Goal: Share content: Share content

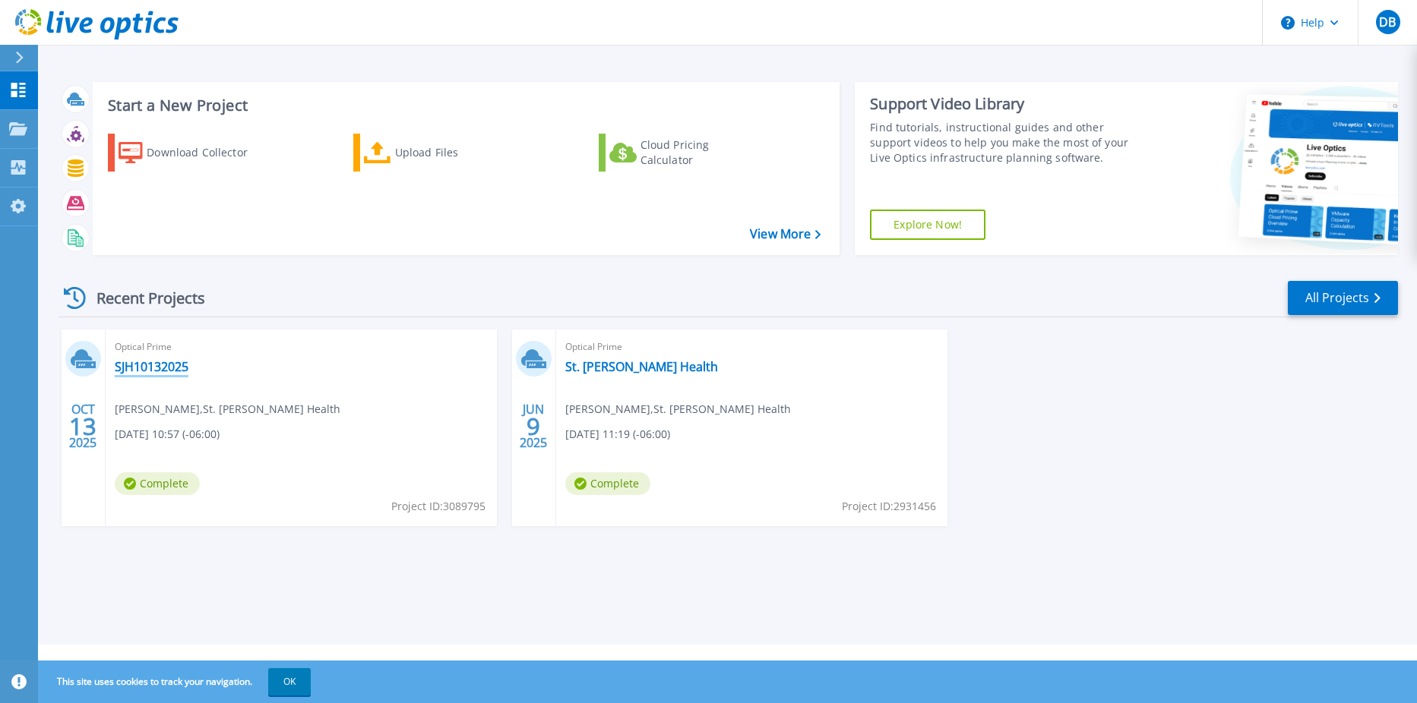
click at [165, 368] on link "SJH10132025" at bounding box center [152, 366] width 74 height 15
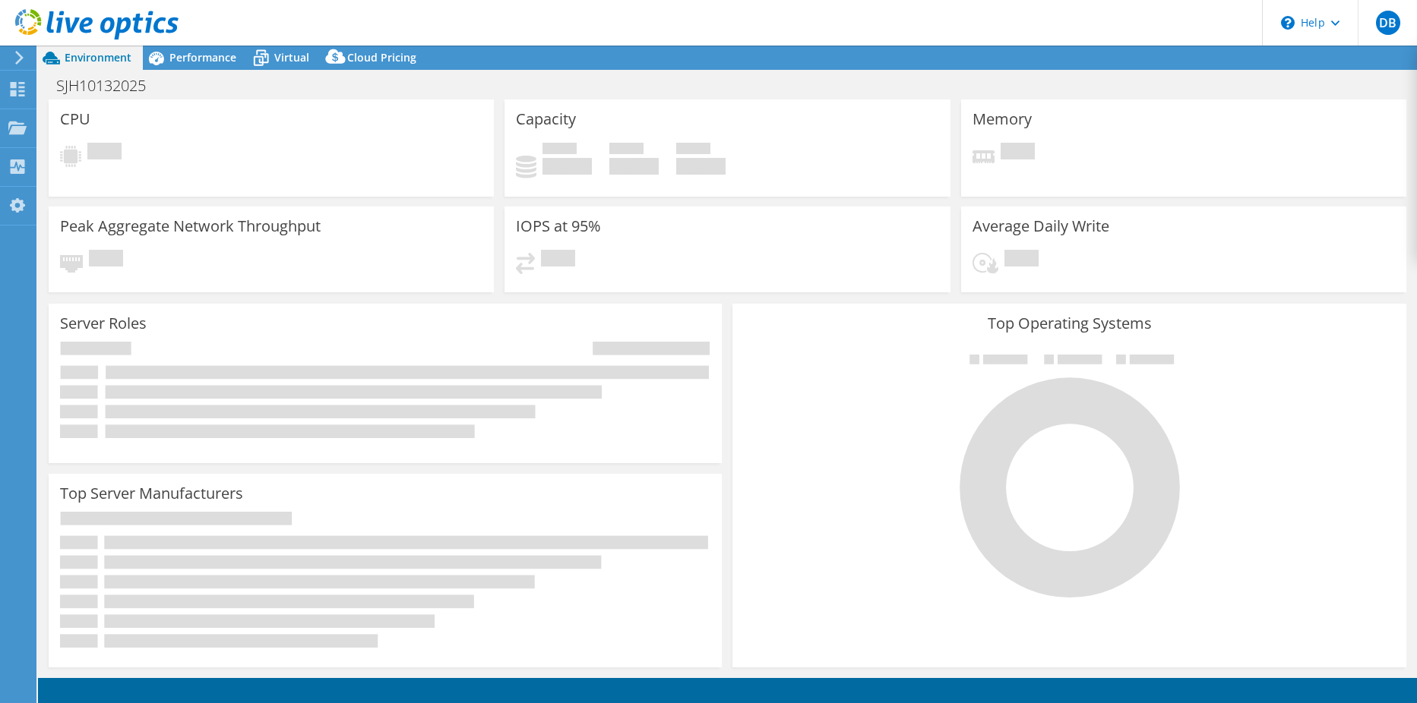
select select "USD"
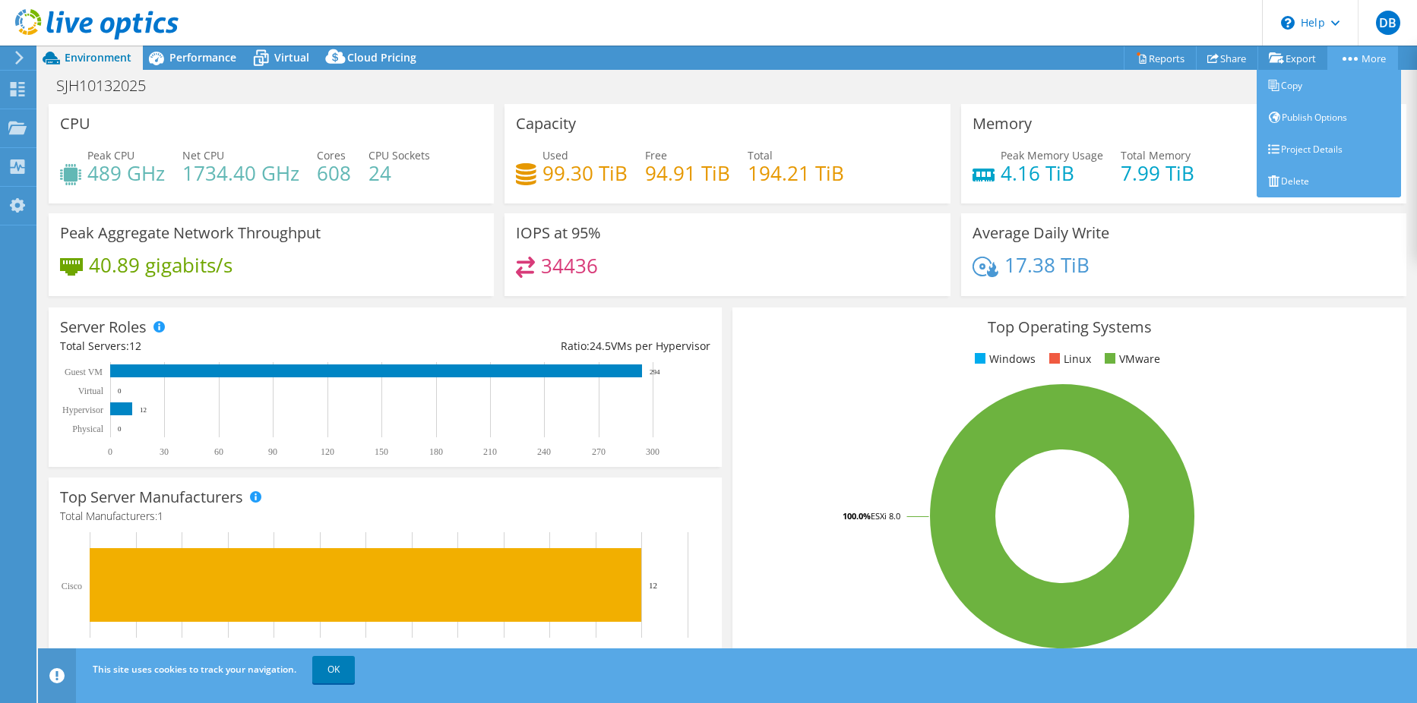
click at [1354, 59] on circle at bounding box center [1356, 59] width 4 height 4
click at [1312, 111] on link "Publish Options" at bounding box center [1329, 118] width 144 height 32
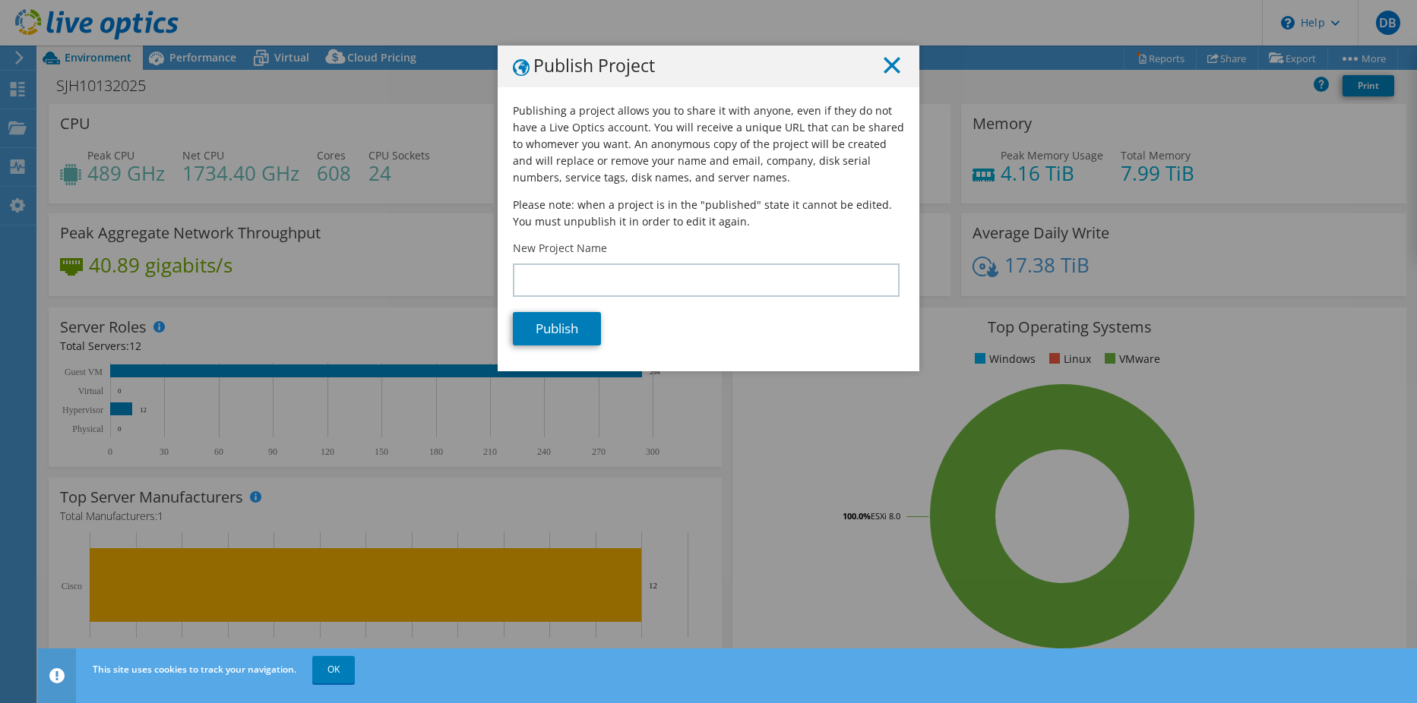
click at [884, 65] on icon at bounding box center [892, 65] width 17 height 17
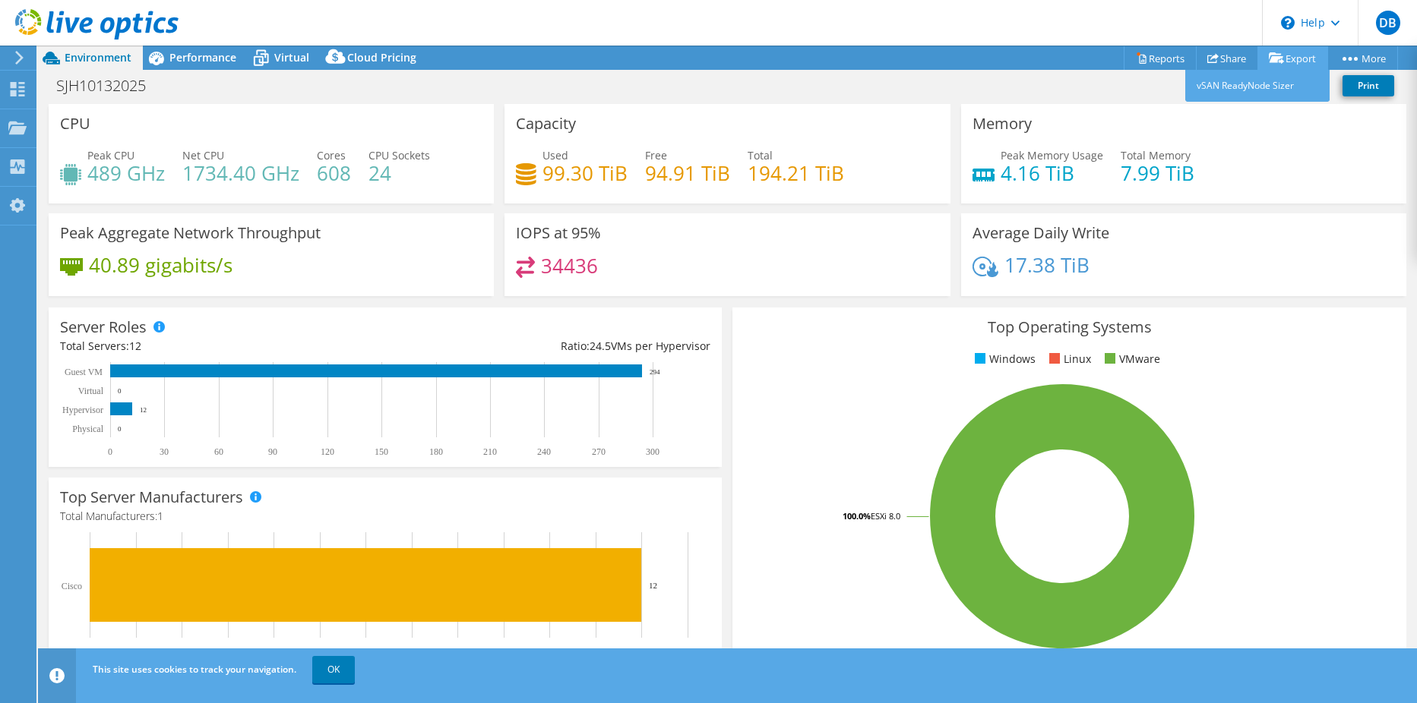
click at [1277, 55] on icon at bounding box center [1276, 57] width 15 height 11
click at [1254, 89] on link "vSAN ReadyNode Sizer" at bounding box center [1257, 86] width 144 height 32
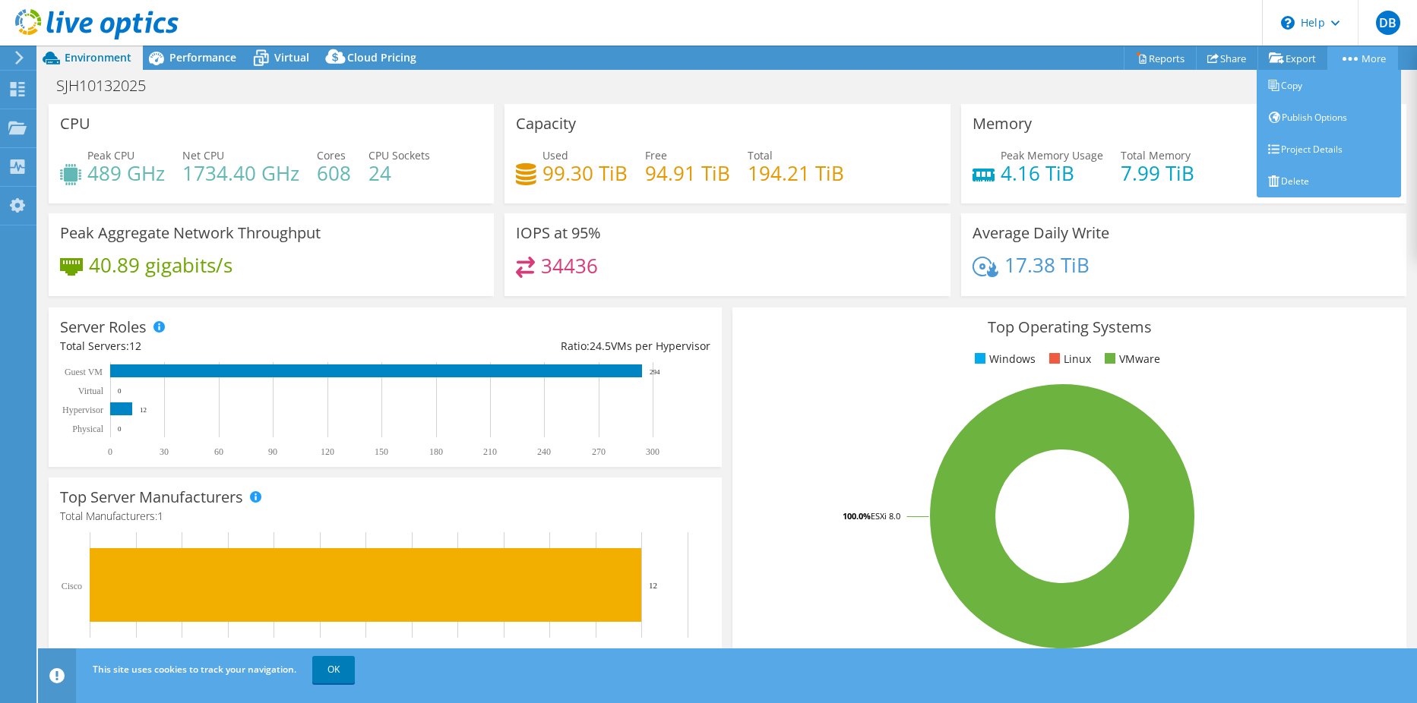
click at [1370, 60] on link "More" at bounding box center [1362, 58] width 71 height 24
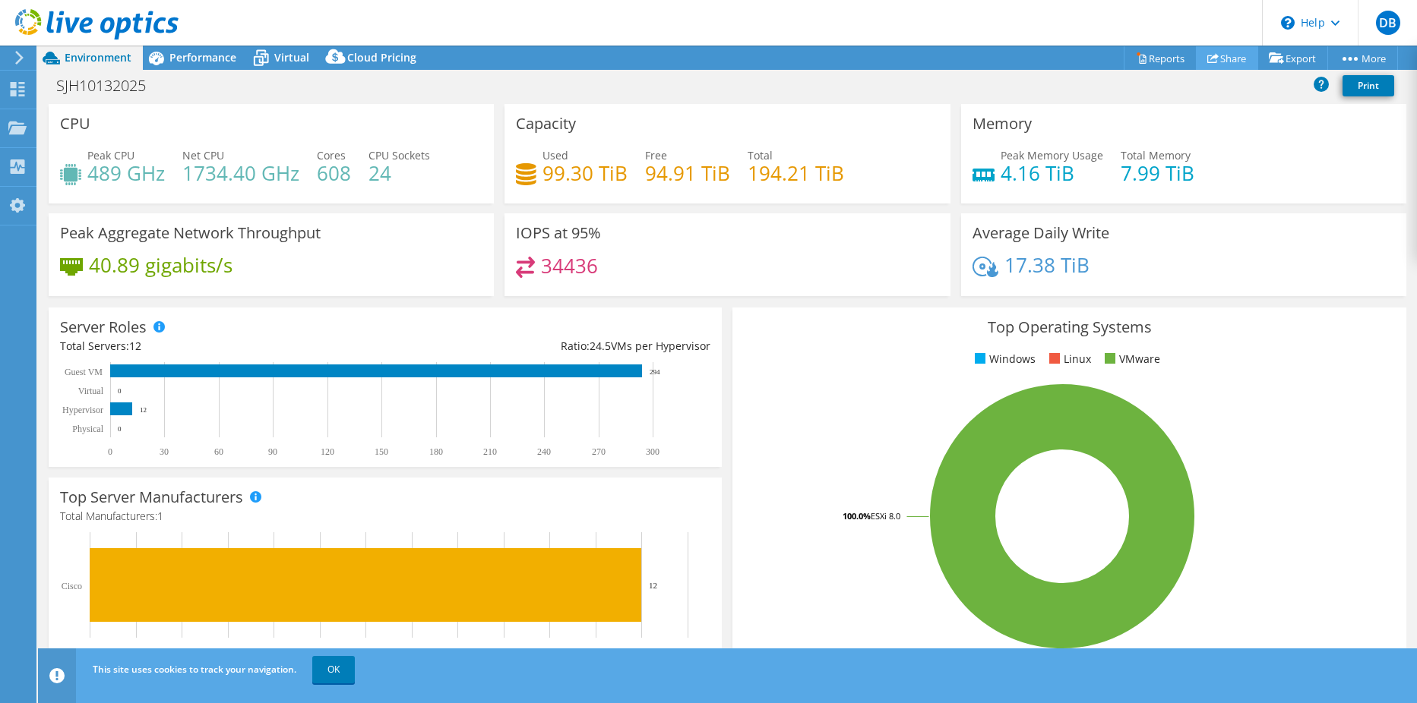
click at [1215, 62] on link "Share" at bounding box center [1227, 58] width 62 height 24
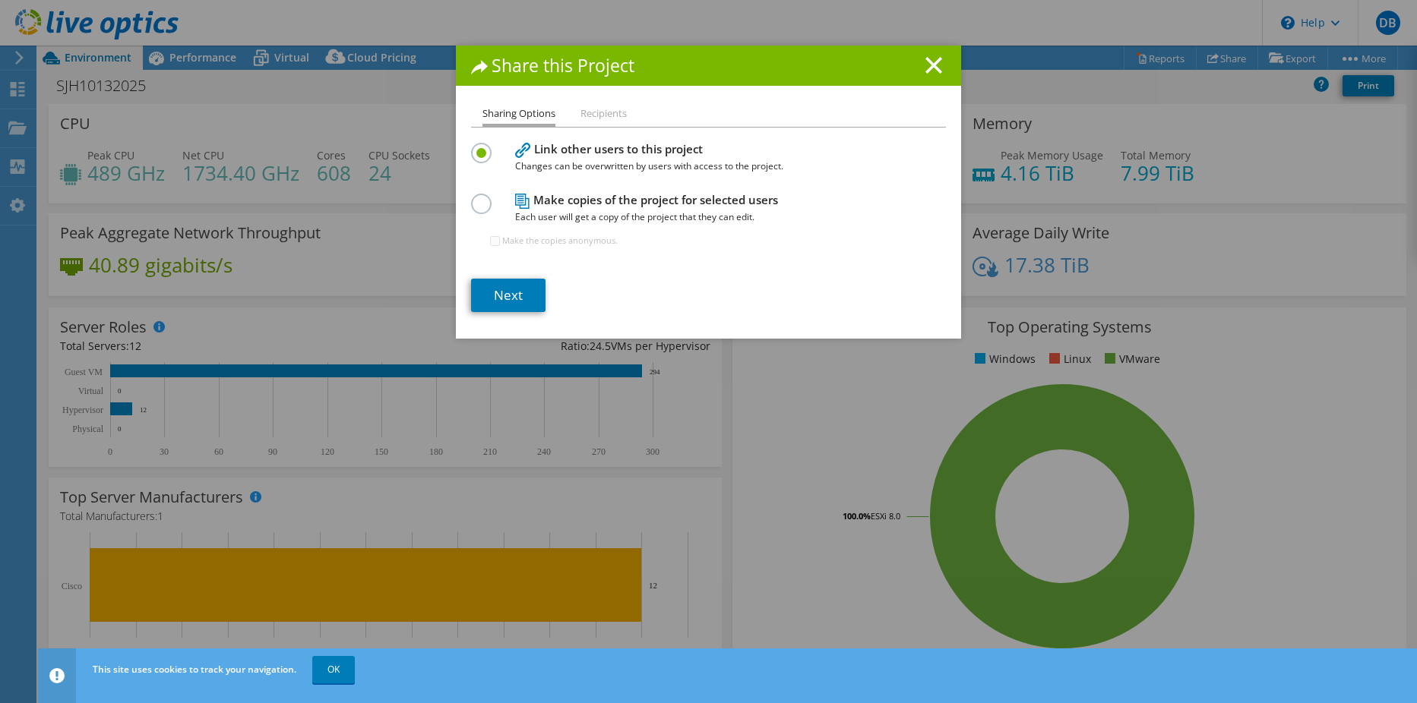
click at [603, 110] on li "Recipients" at bounding box center [603, 114] width 46 height 19
click at [926, 70] on line at bounding box center [933, 65] width 15 height 15
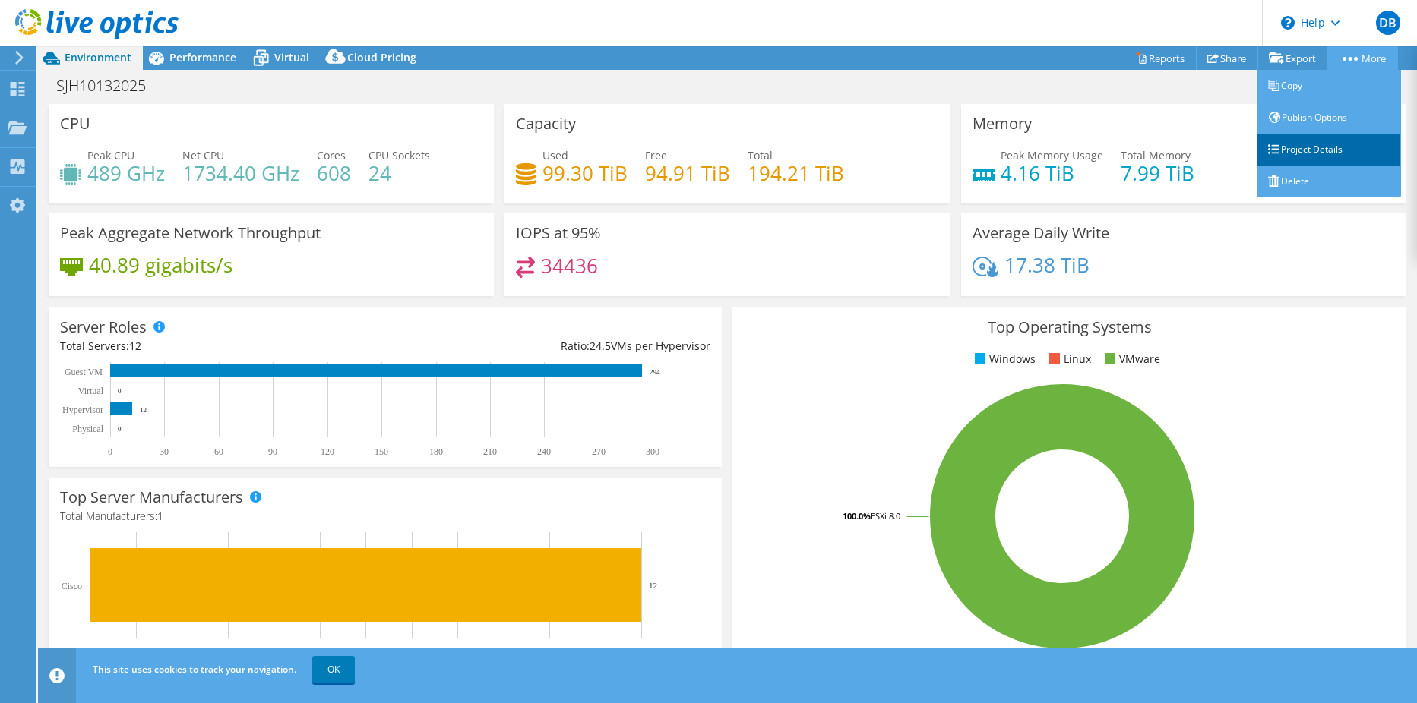
click at [1287, 140] on link "Project Details" at bounding box center [1329, 150] width 144 height 32
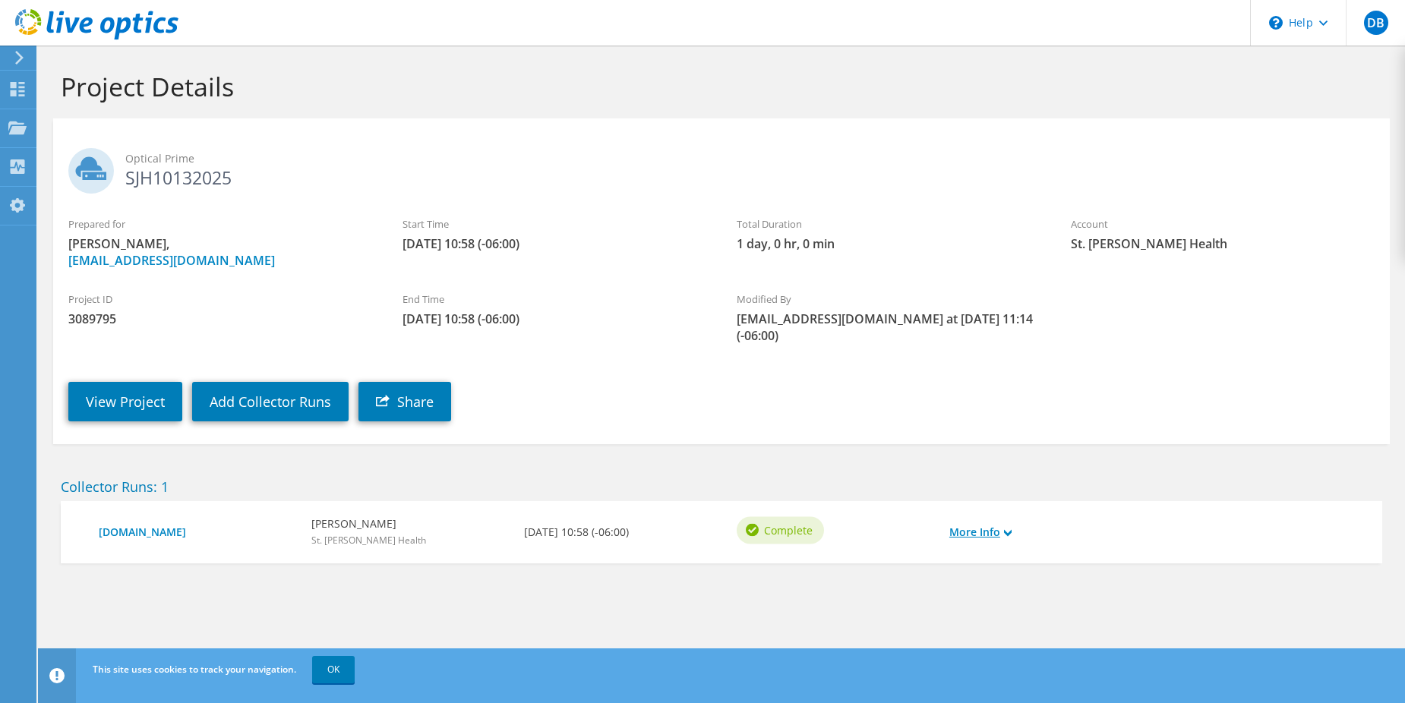
click at [1000, 524] on link "More Info" at bounding box center [981, 532] width 62 height 17
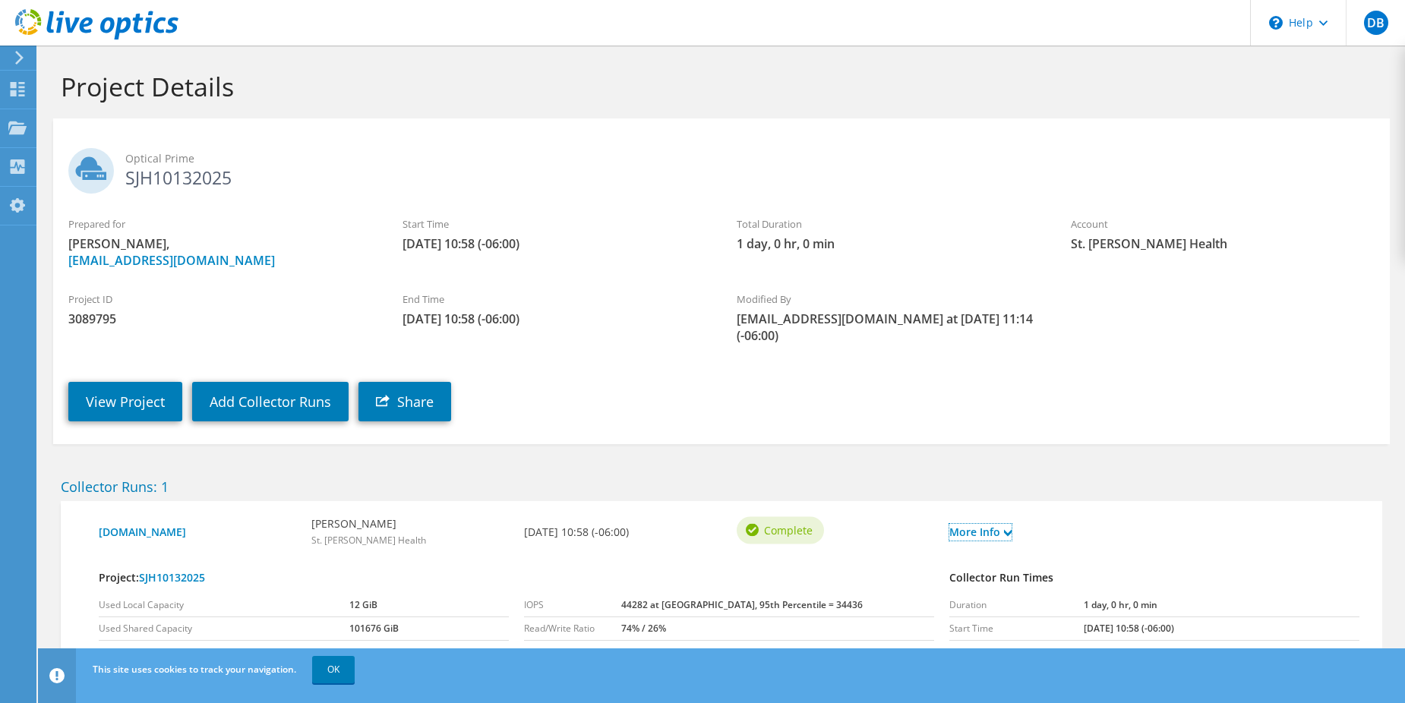
scroll to position [58, 0]
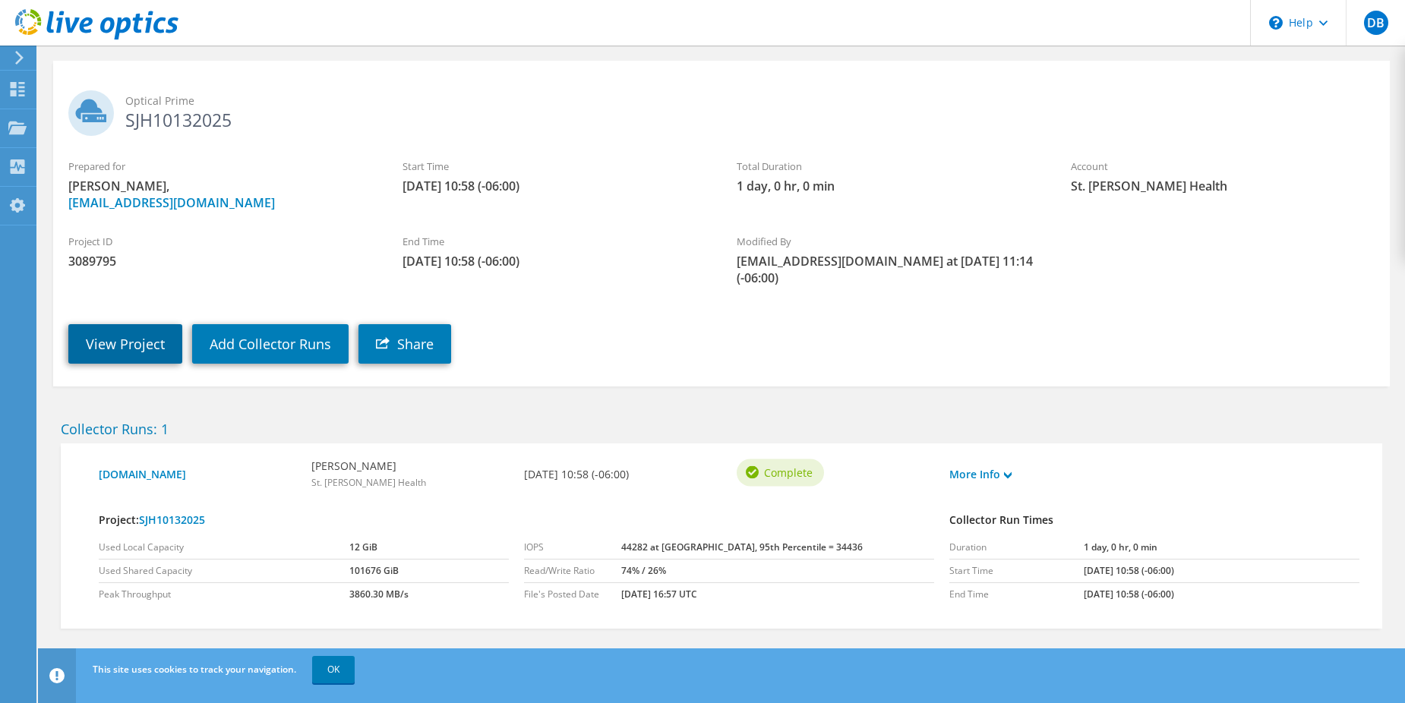
click at [132, 324] on link "View Project" at bounding box center [125, 344] width 114 height 40
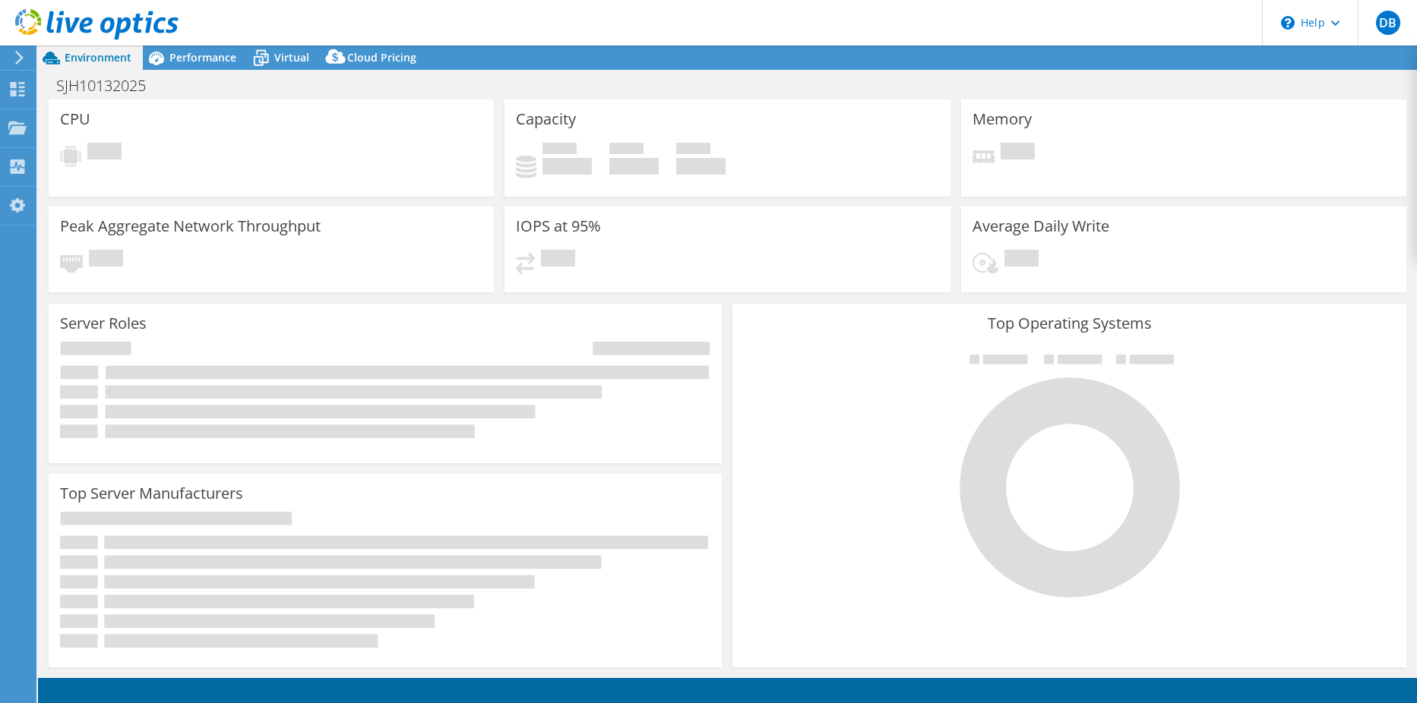
select select "USD"
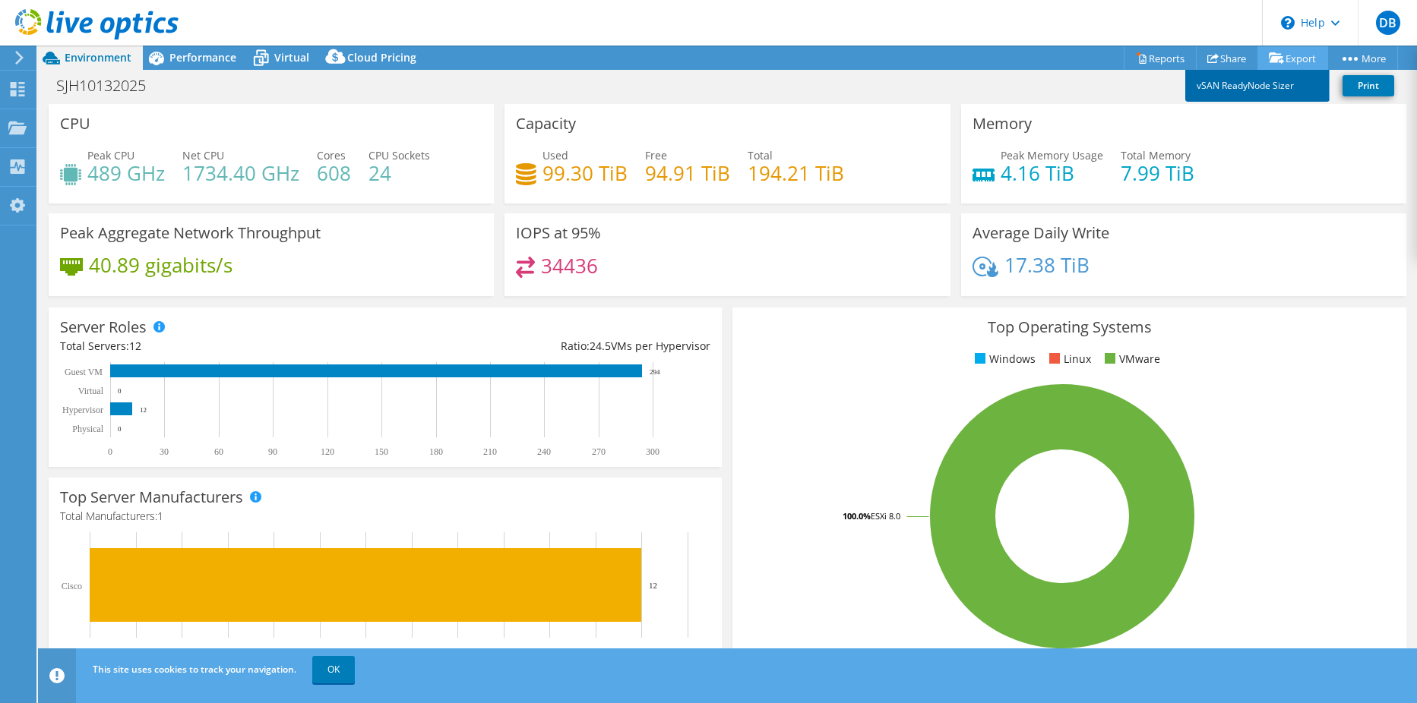
click at [1272, 83] on link "vSAN ReadyNode Sizer" at bounding box center [1257, 86] width 144 height 32
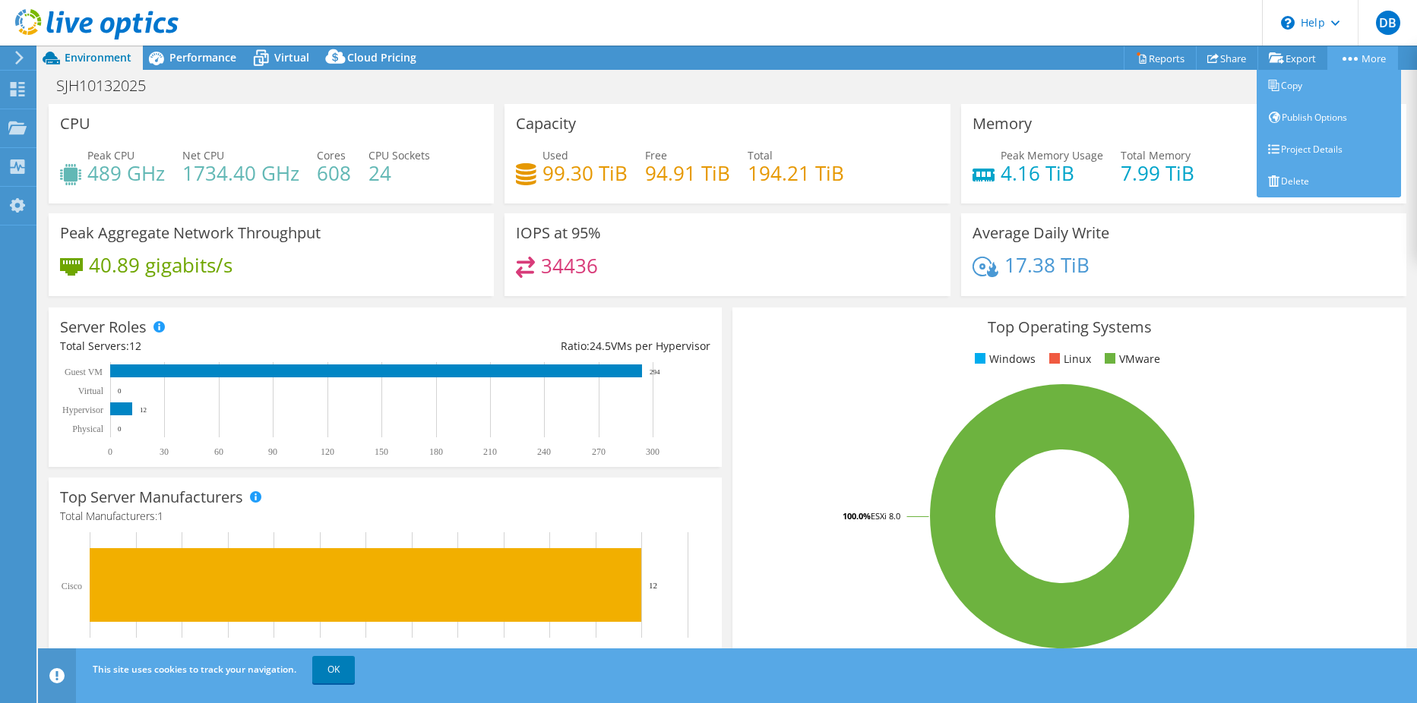
click at [1348, 58] on circle at bounding box center [1350, 59] width 4 height 4
click at [1306, 112] on link "Publish Options" at bounding box center [1329, 118] width 144 height 32
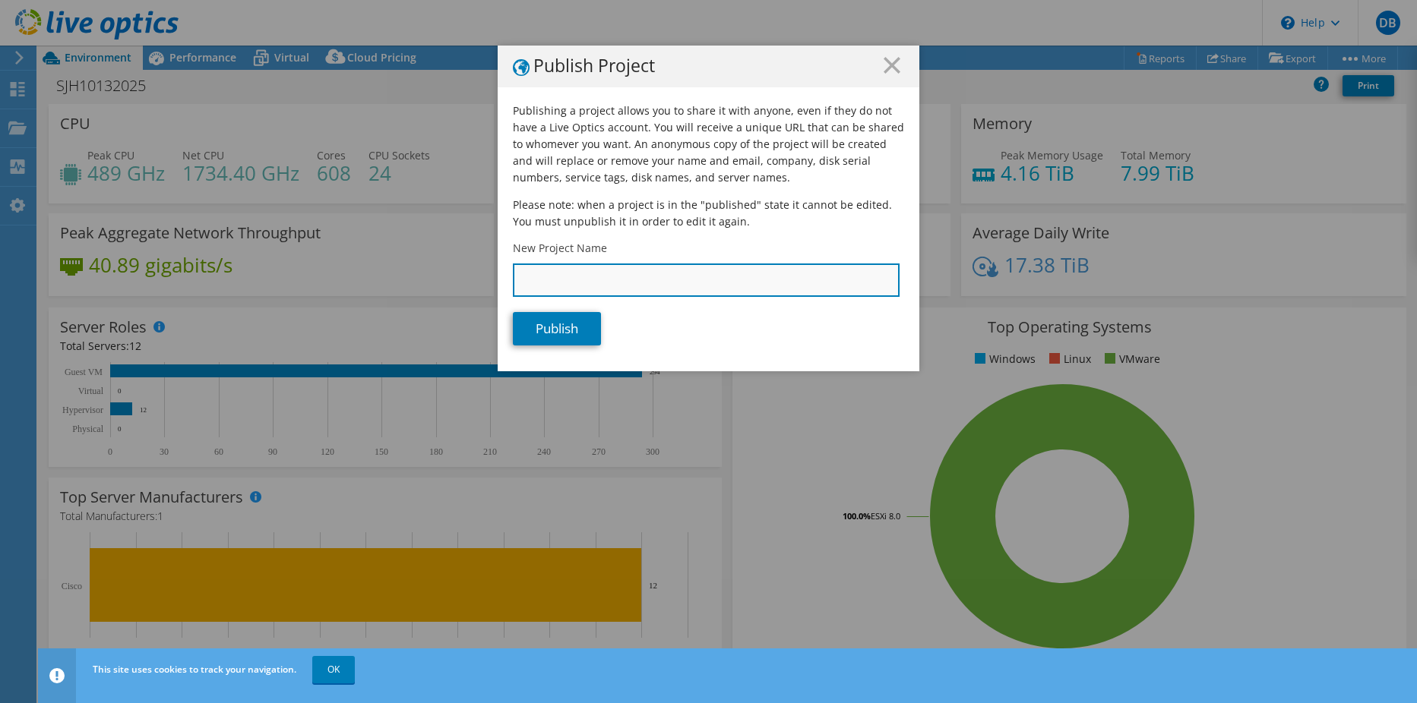
click at [615, 270] on input "New Project Name" at bounding box center [706, 280] width 387 height 33
type input "SJH10132025"
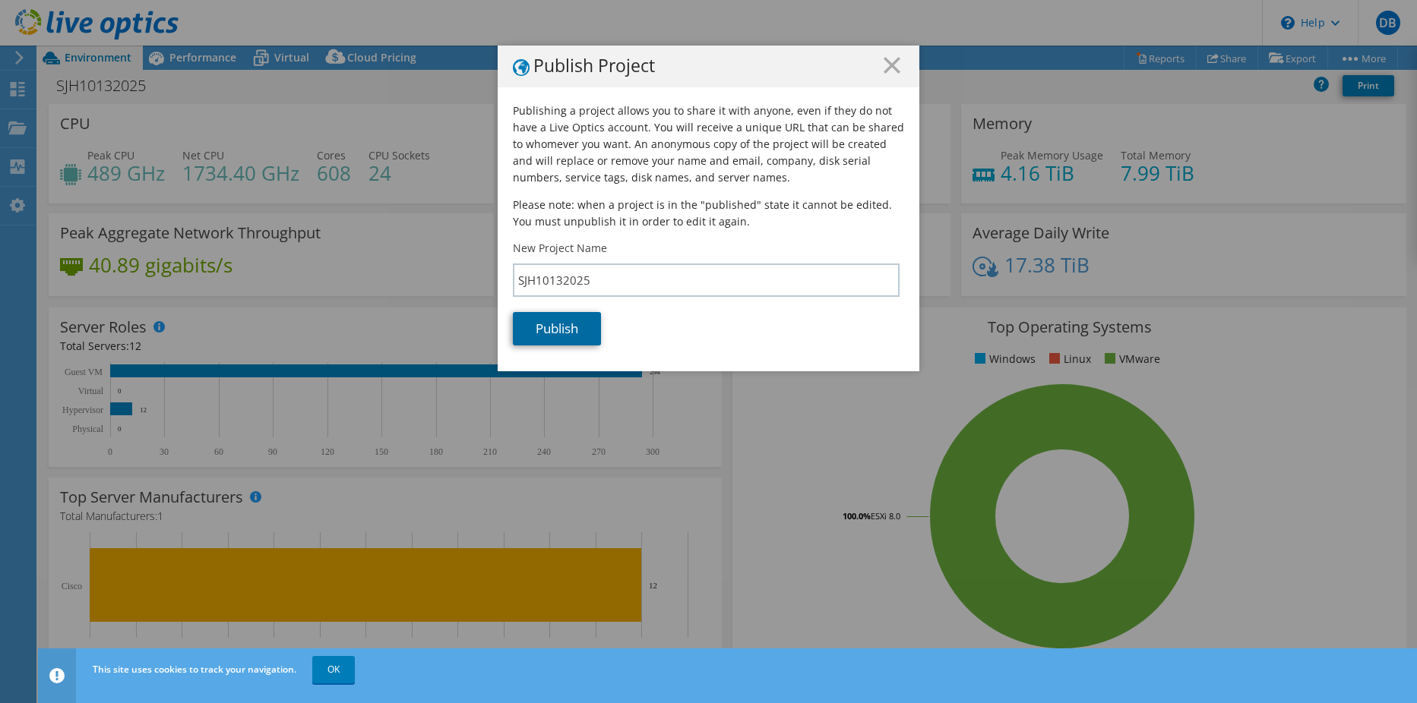
click at [555, 333] on link "Publish" at bounding box center [557, 328] width 88 height 33
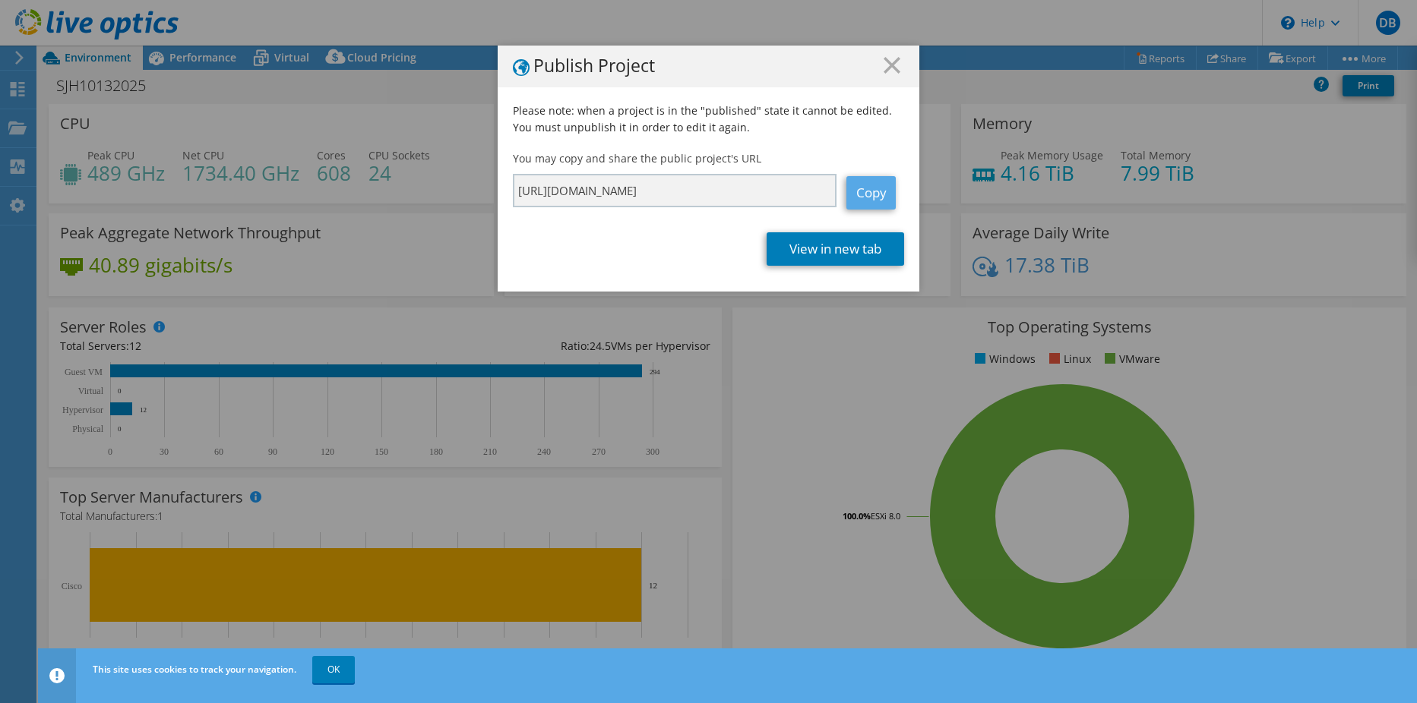
click at [860, 185] on link "Copy" at bounding box center [870, 192] width 49 height 33
click at [815, 250] on link "View in new tab" at bounding box center [836, 248] width 138 height 33
click at [890, 66] on icon at bounding box center [892, 65] width 17 height 17
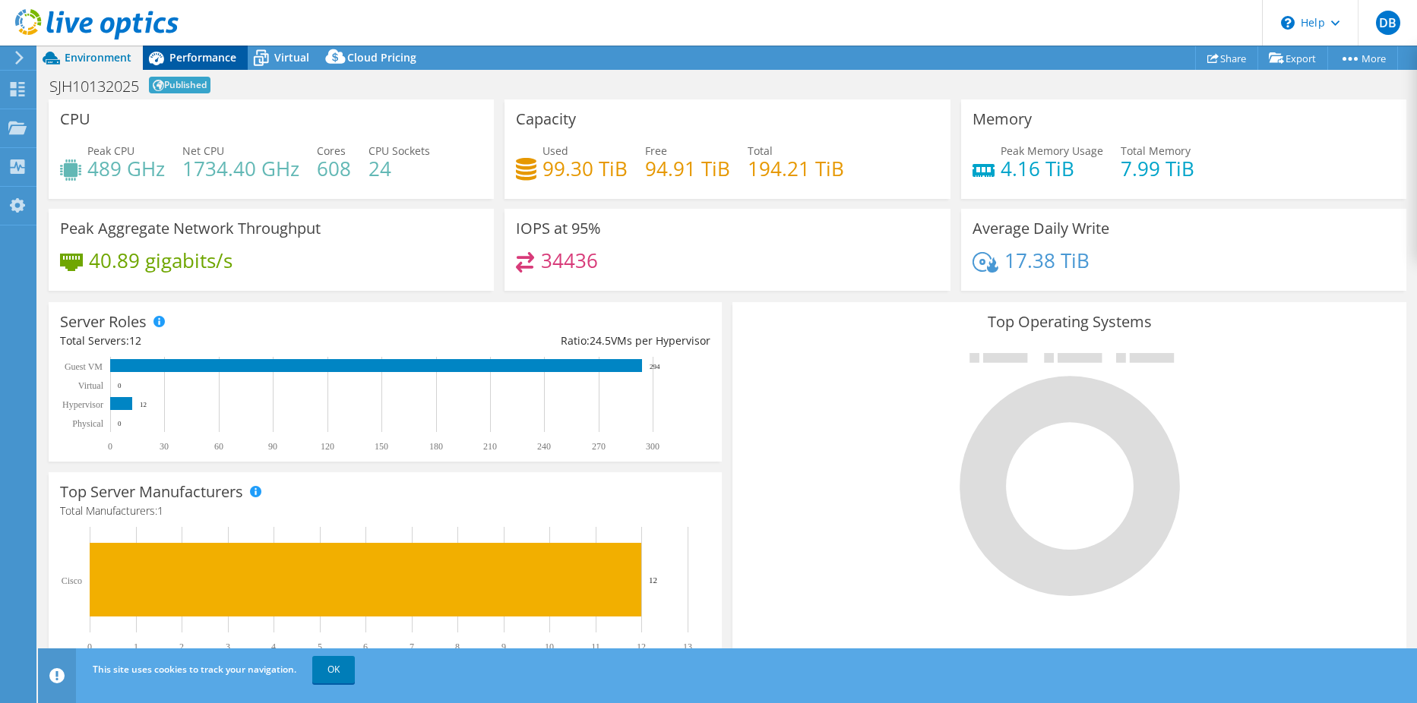
click at [194, 60] on span "Performance" at bounding box center [202, 57] width 67 height 14
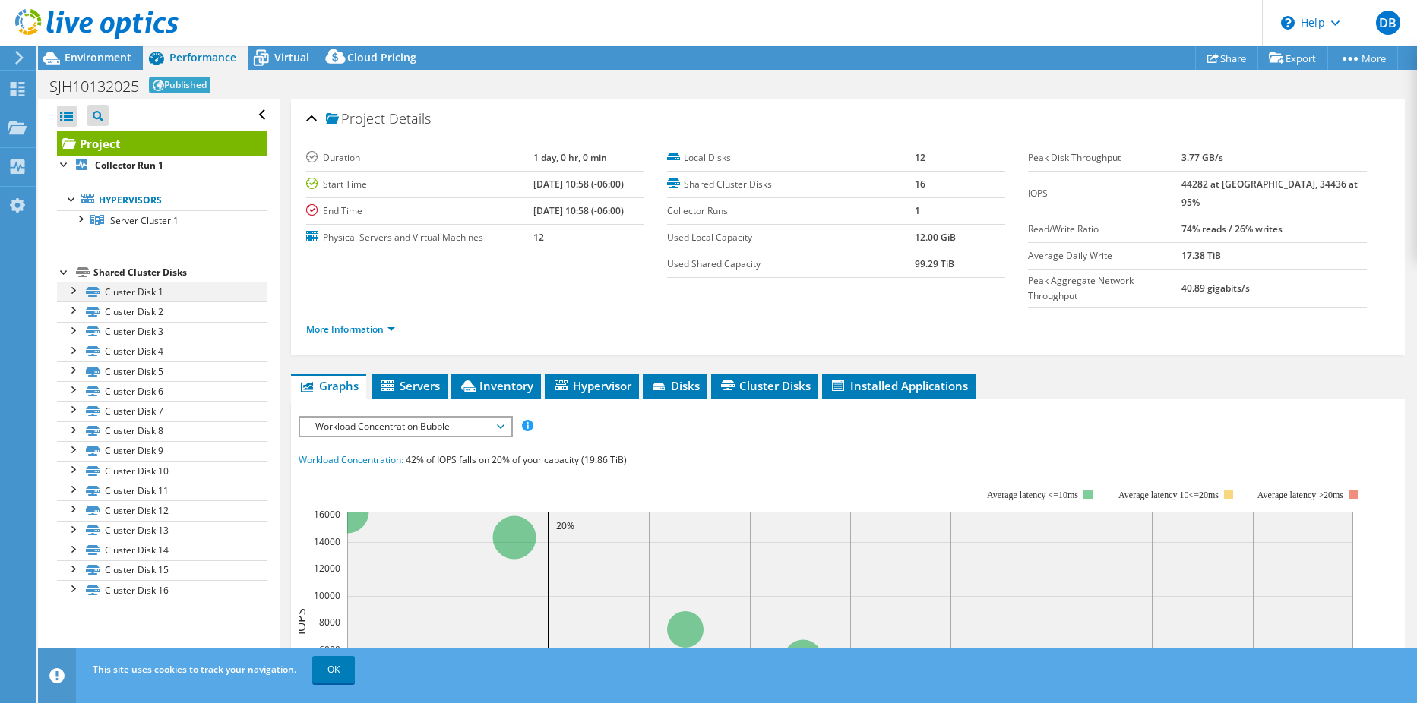
click at [74, 297] on div at bounding box center [72, 289] width 15 height 15
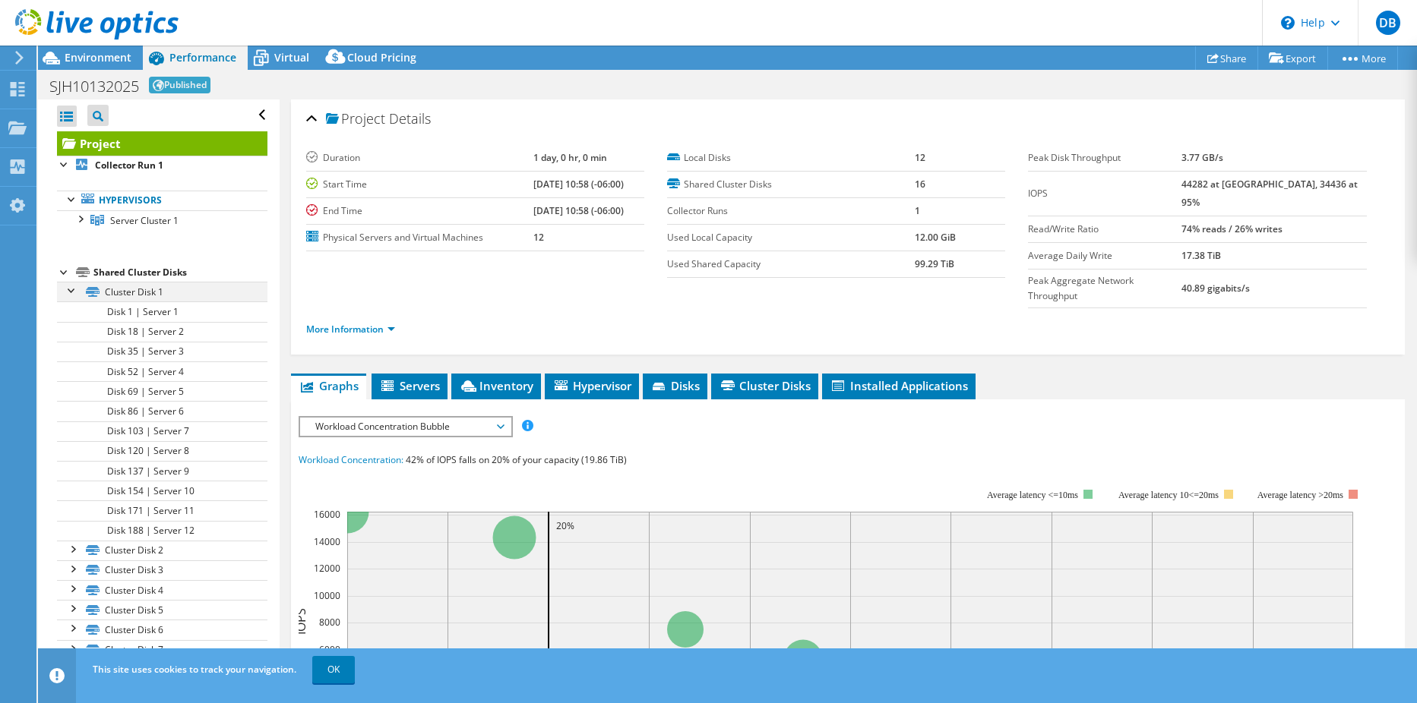
click at [74, 297] on div at bounding box center [72, 289] width 15 height 15
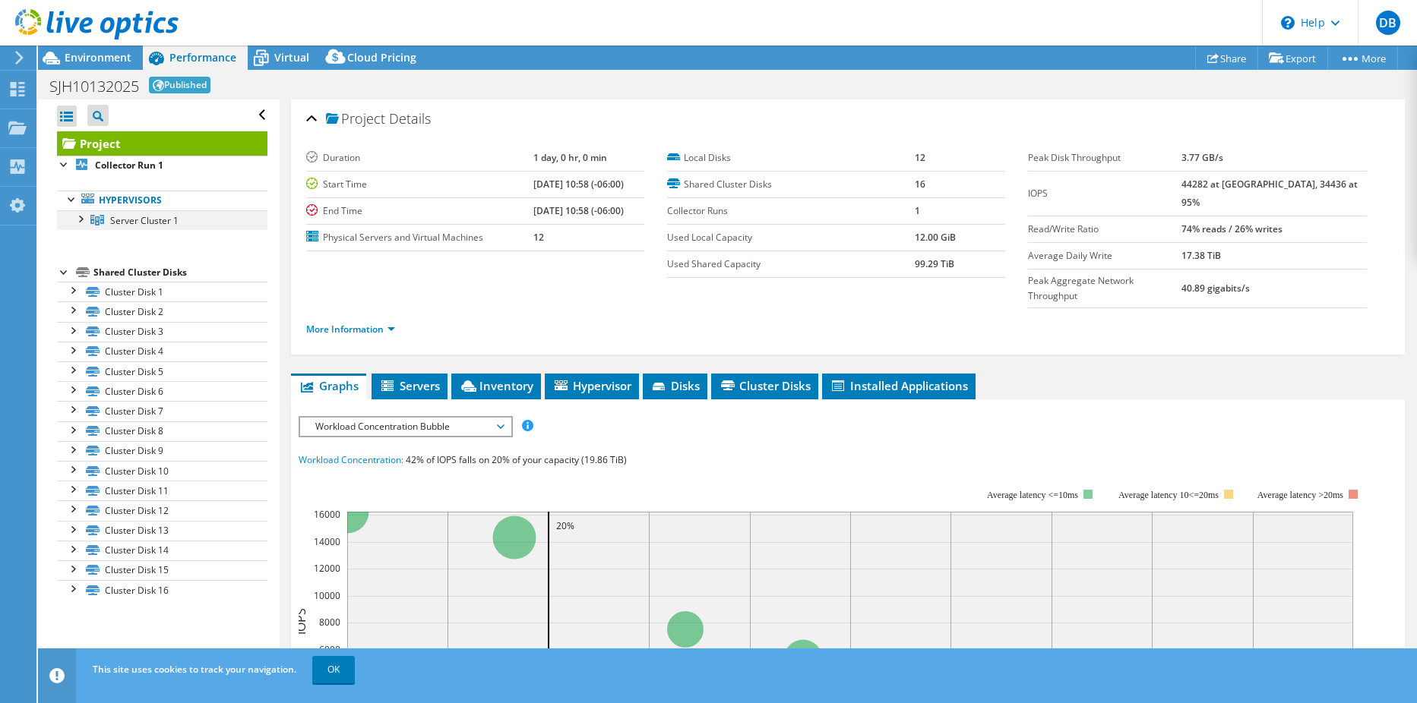
click at [85, 220] on div at bounding box center [79, 217] width 15 height 15
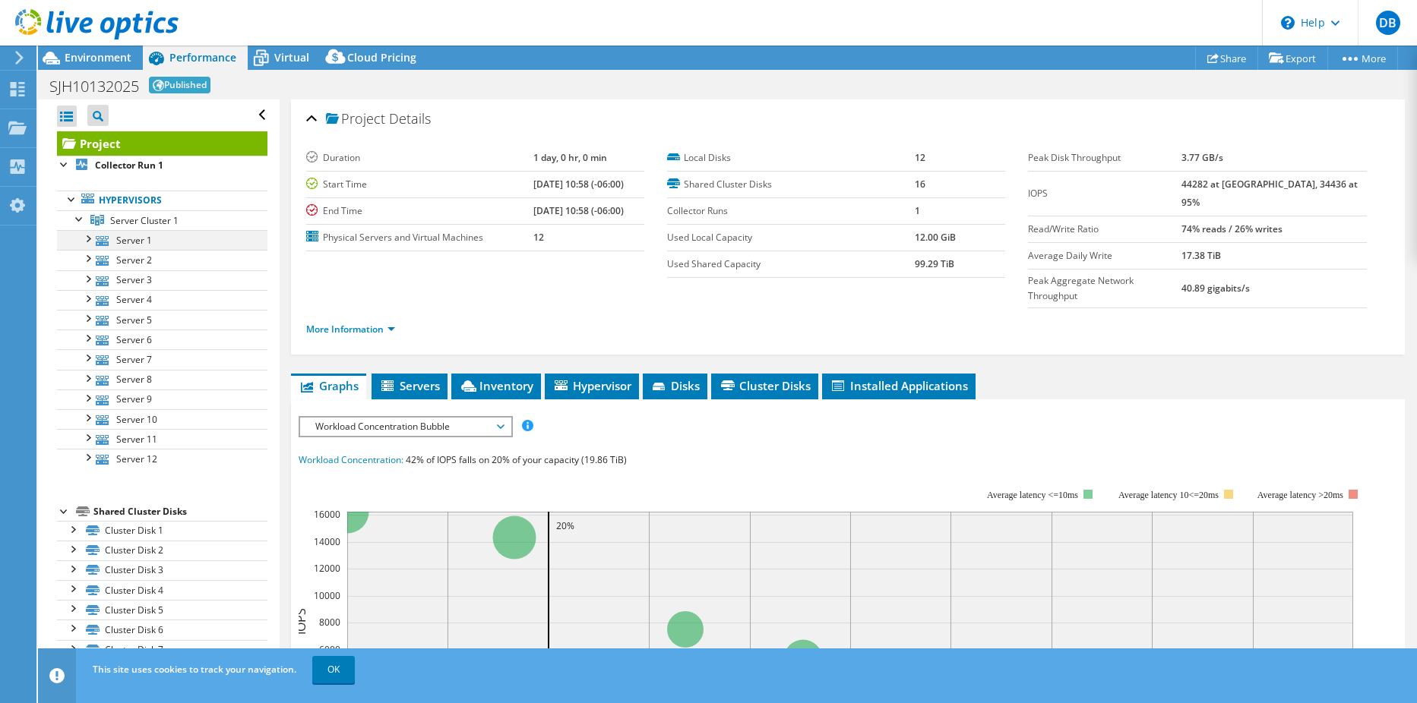
click at [87, 239] on div at bounding box center [87, 237] width 15 height 15
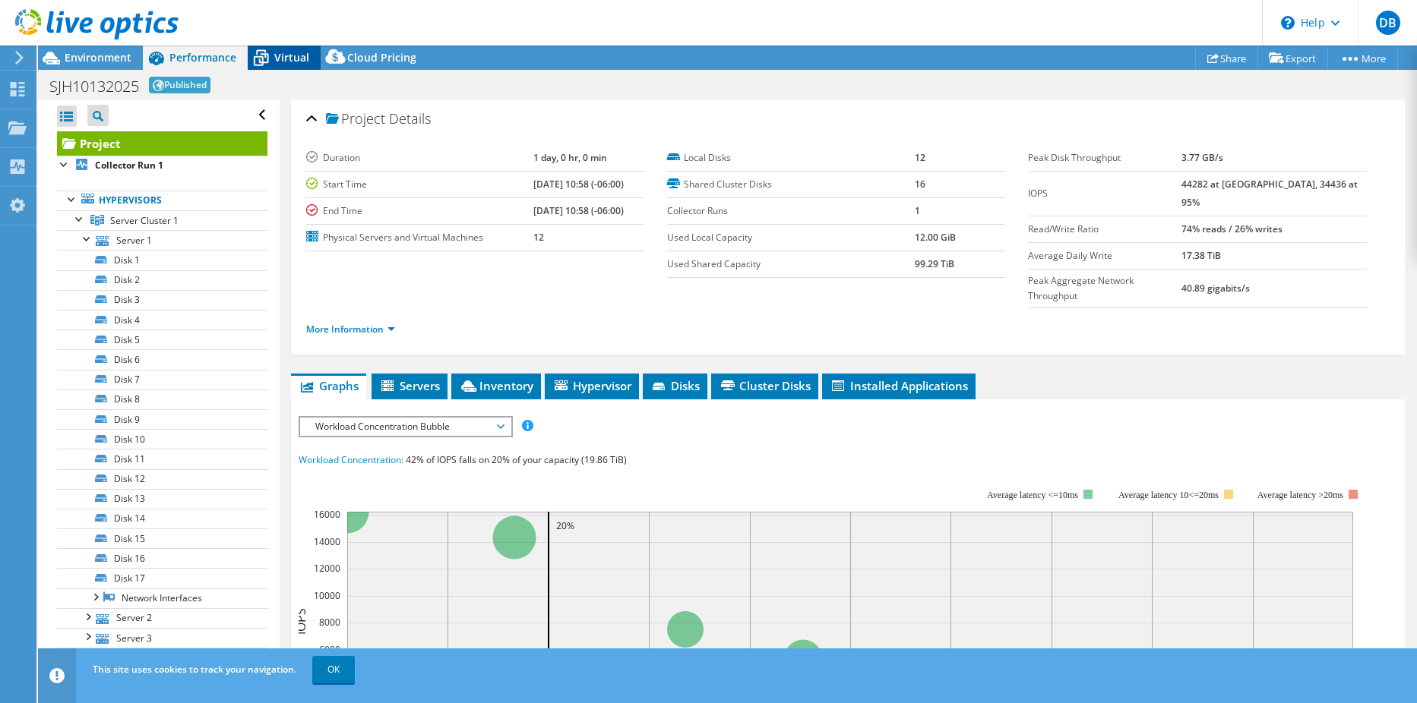
click at [285, 58] on span "Virtual" at bounding box center [291, 57] width 35 height 14
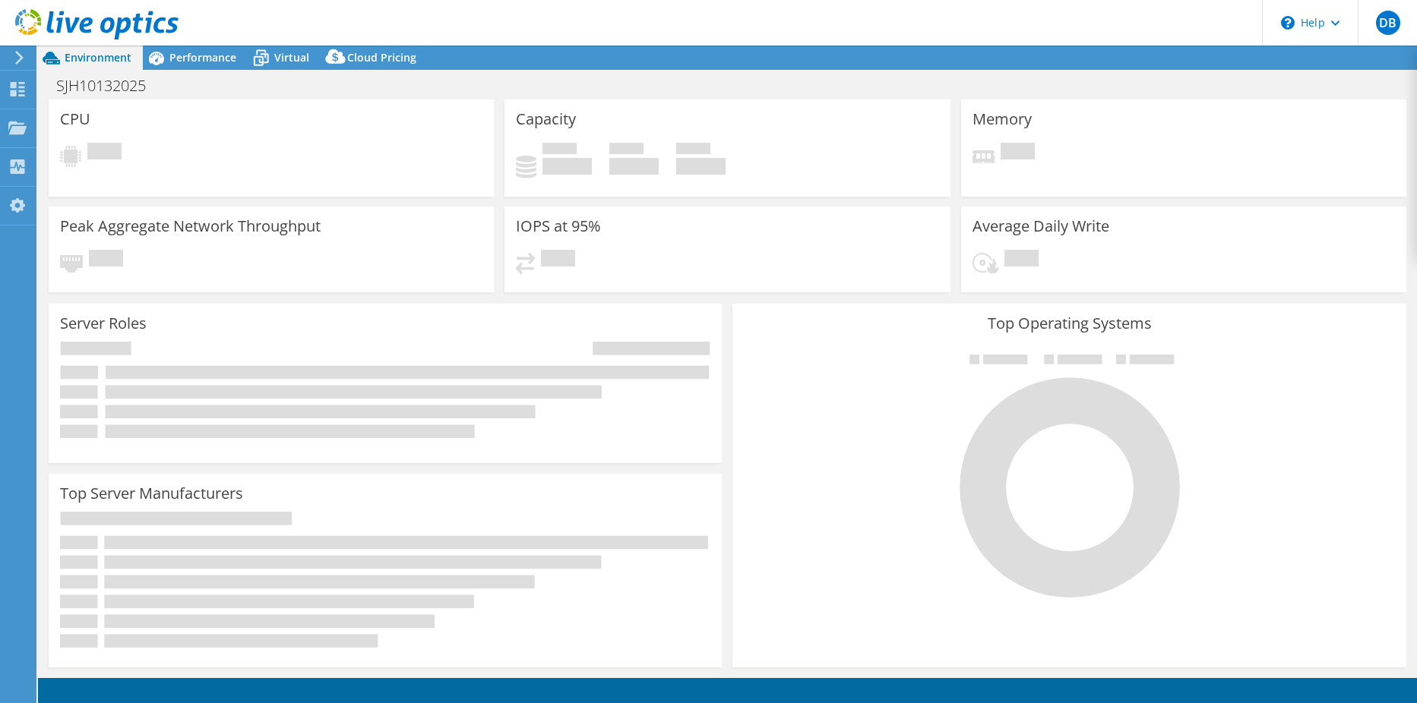
select select "USD"
